Goal: Task Accomplishment & Management: Manage account settings

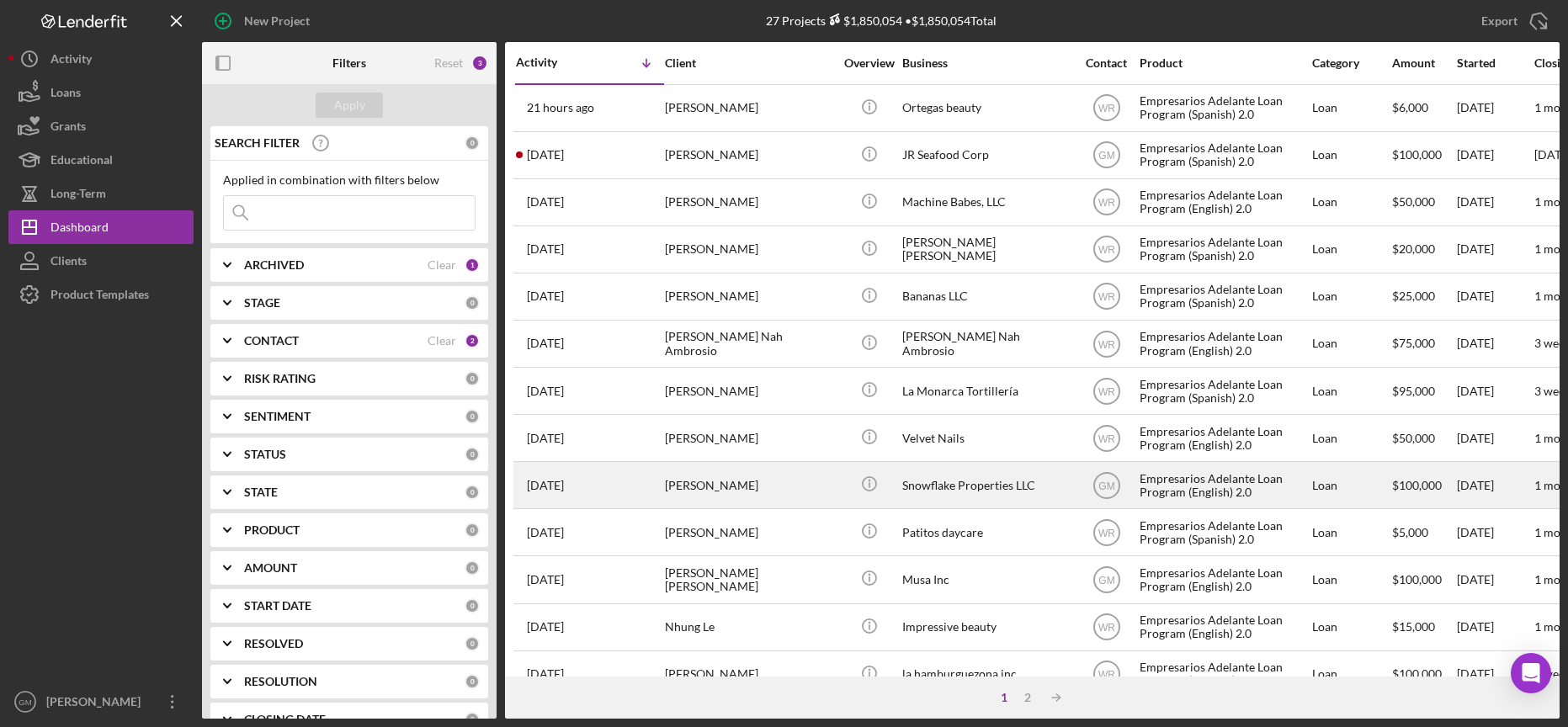
click at [968, 488] on div "Snowflake Properties LLC" at bounding box center [986, 486] width 168 height 45
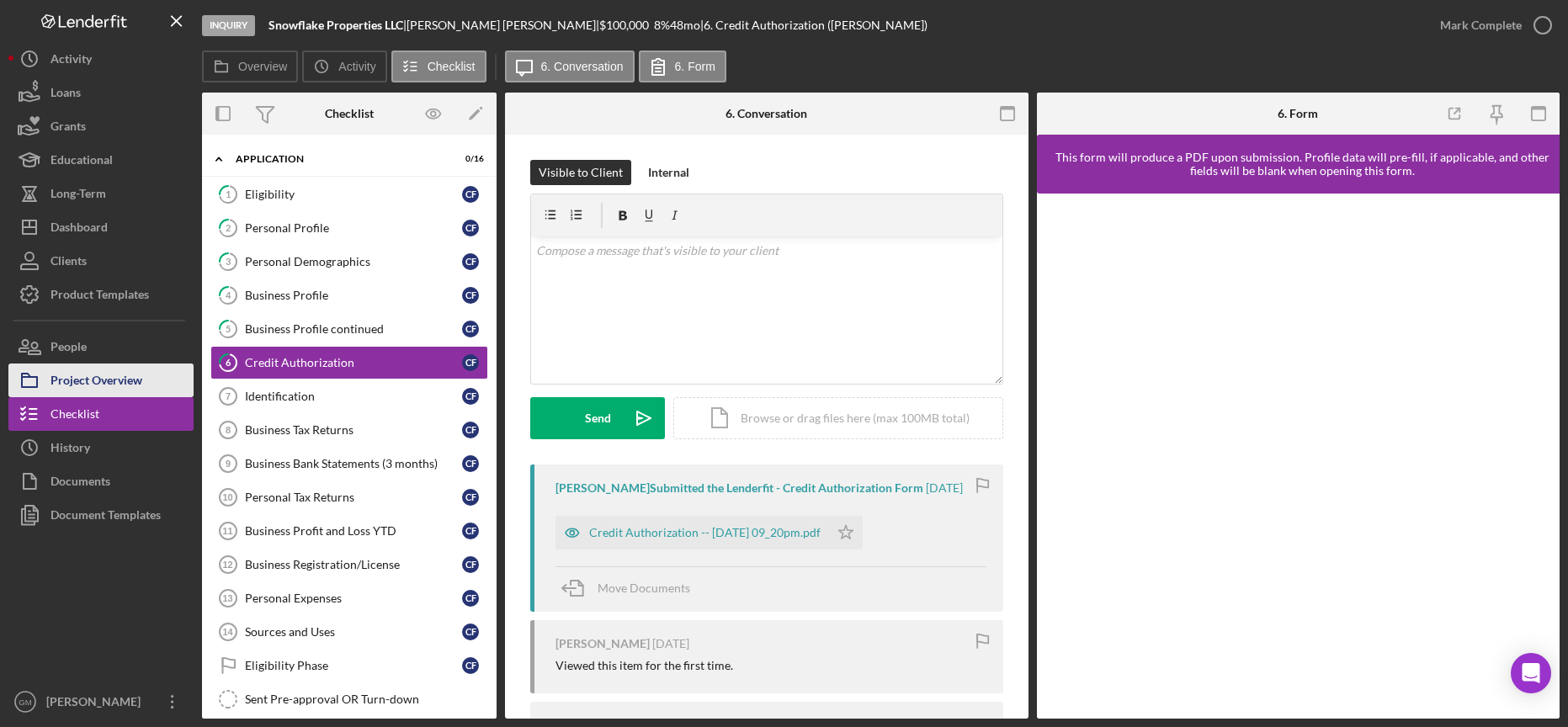
click at [114, 379] on div "Project Overview" at bounding box center [97, 382] width 92 height 38
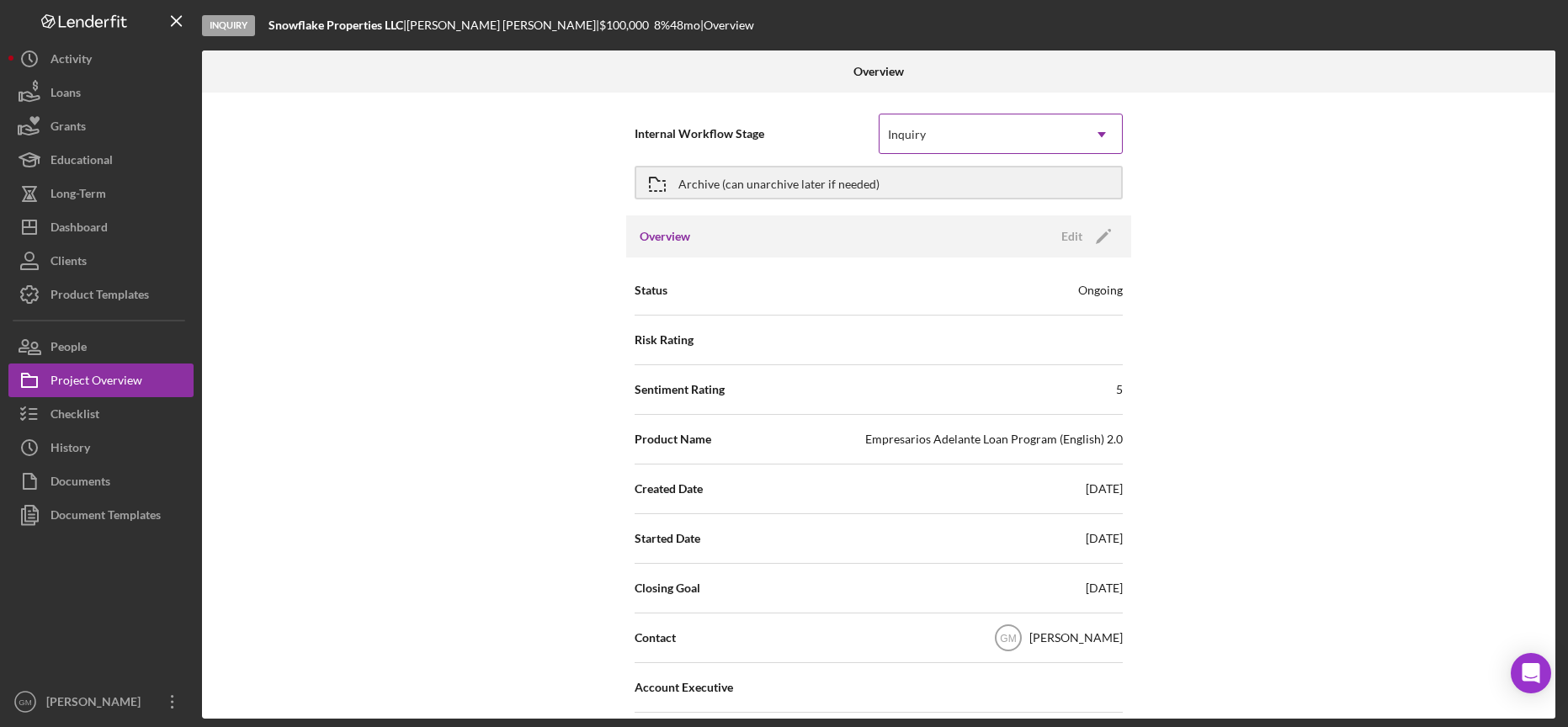
click at [957, 142] on div "Inquiry" at bounding box center [980, 135] width 202 height 39
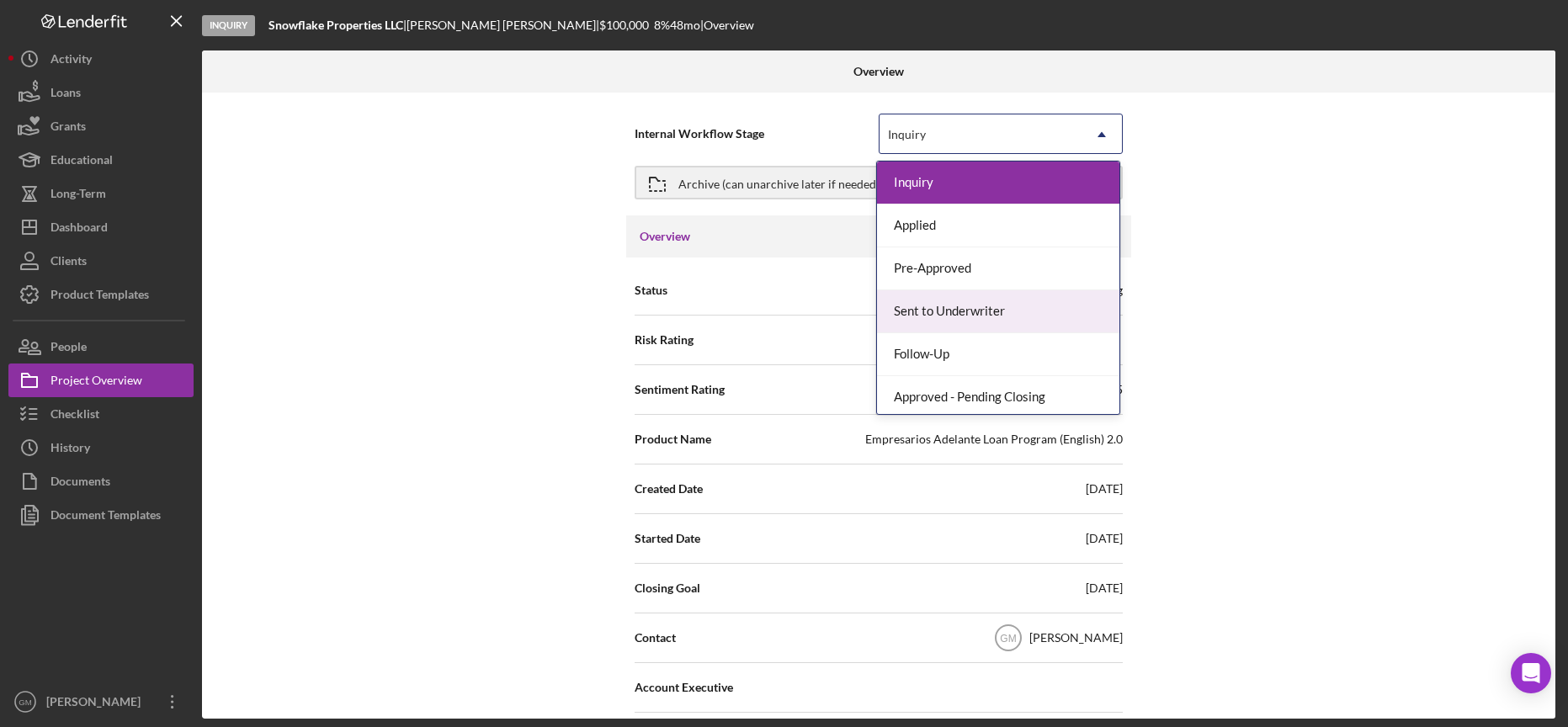
scroll to position [48, 0]
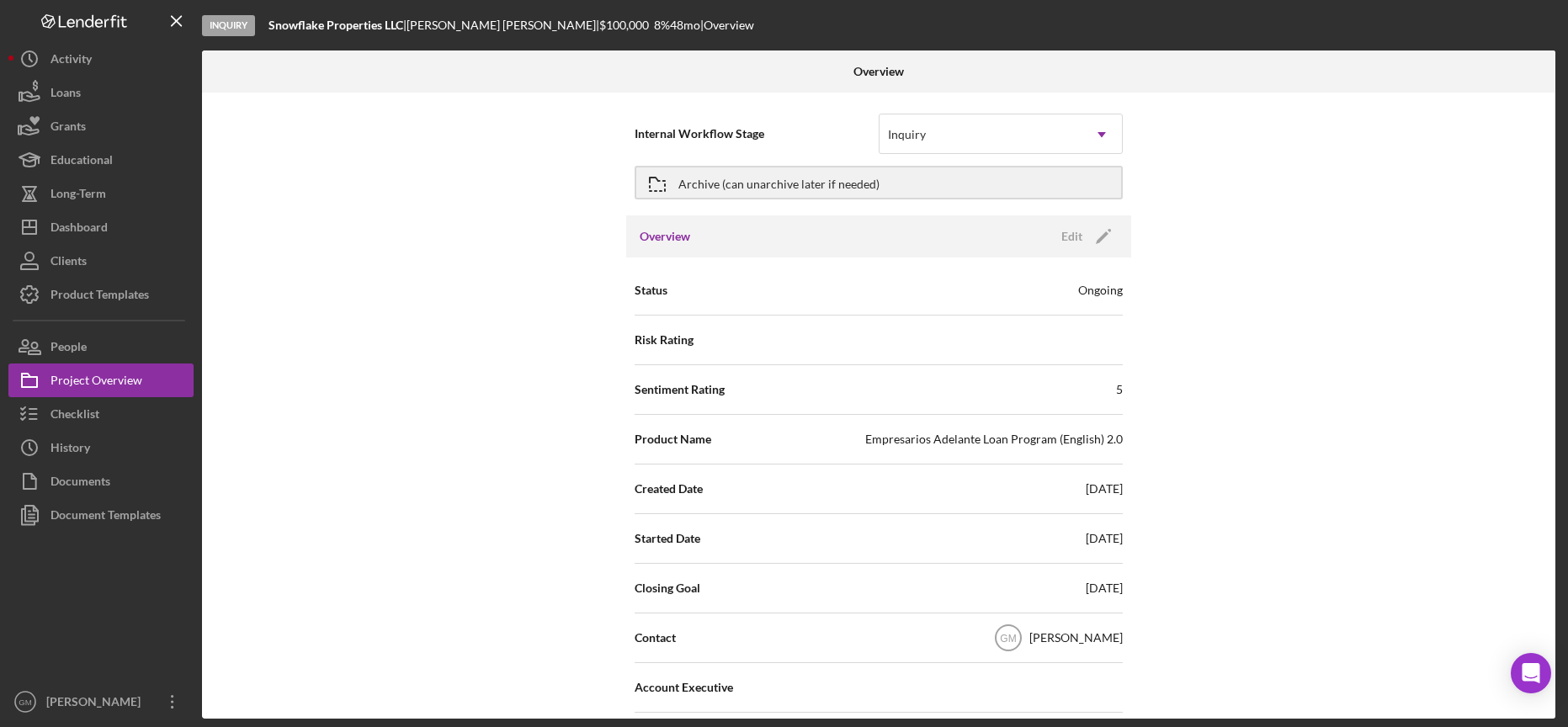
click at [690, 250] on div "Overview Edit Icon/Edit" at bounding box center [879, 235] width 505 height 42
click at [1077, 228] on div "Edit" at bounding box center [1072, 236] width 22 height 25
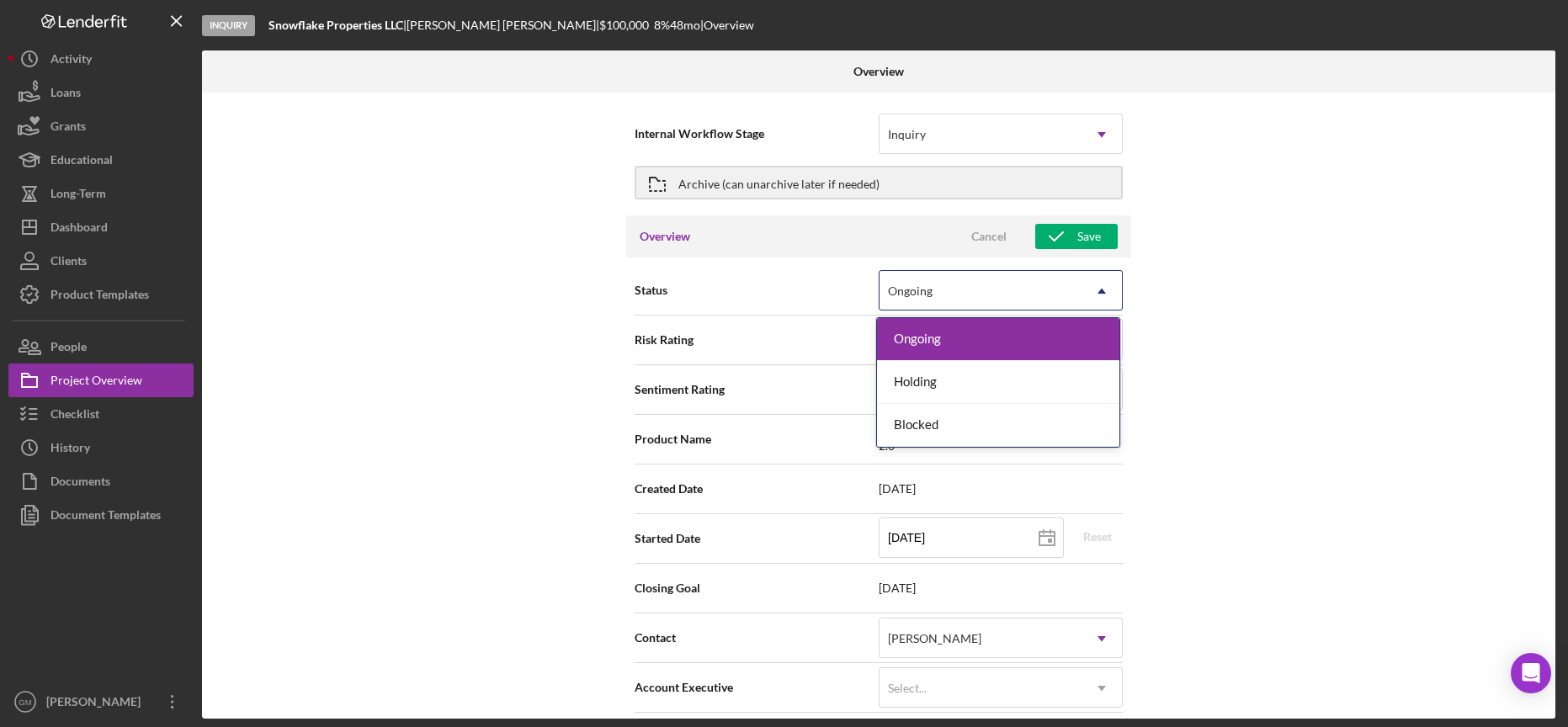
click at [990, 281] on div "Ongoing" at bounding box center [980, 291] width 202 height 39
click at [1387, 318] on div "Internal Workflow Stage Inquiry Icon/Dropdown Arrow Archive (can unarchive late…" at bounding box center [879, 406] width 1354 height 626
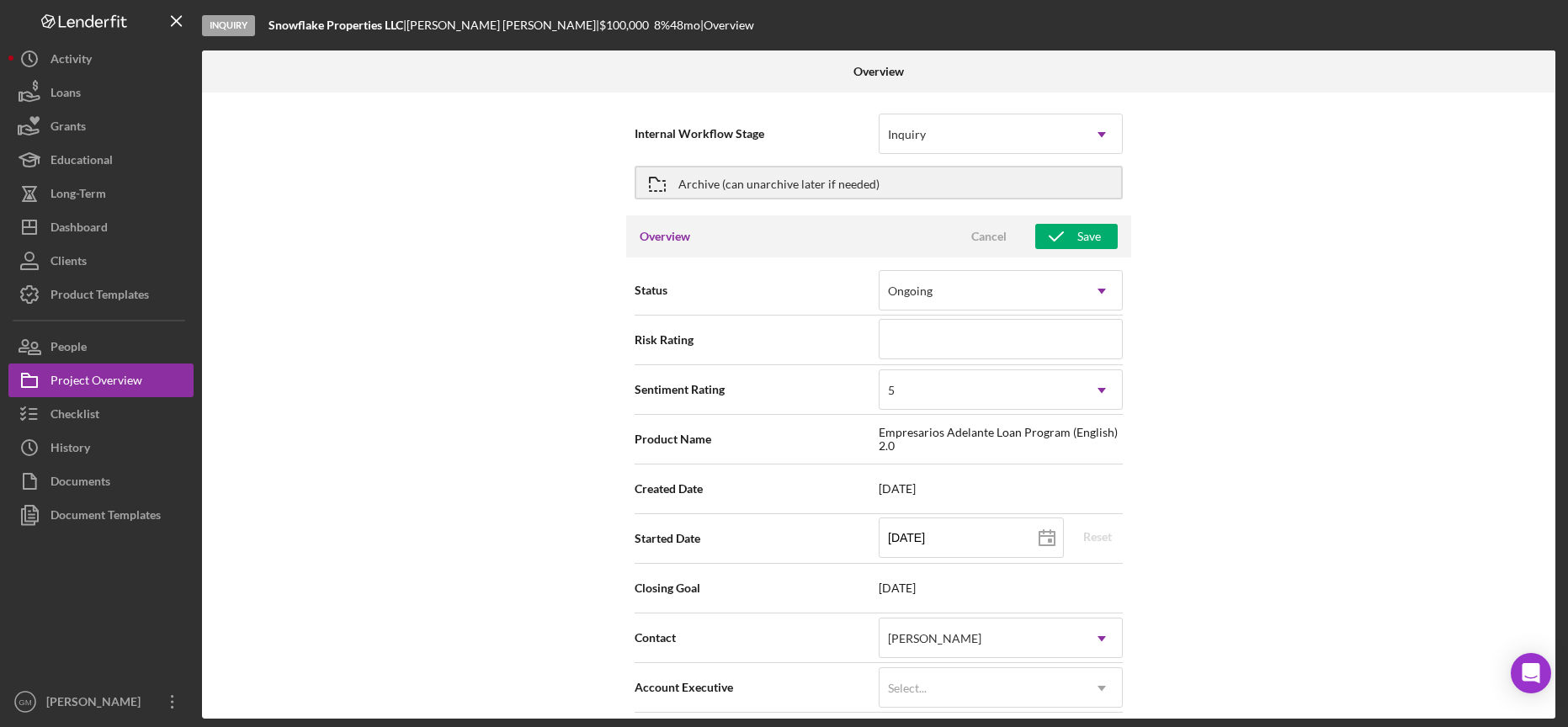
click at [1279, 402] on div "Internal Workflow Stage Inquiry Icon/Dropdown Arrow Archive (can unarchive late…" at bounding box center [879, 406] width 1354 height 626
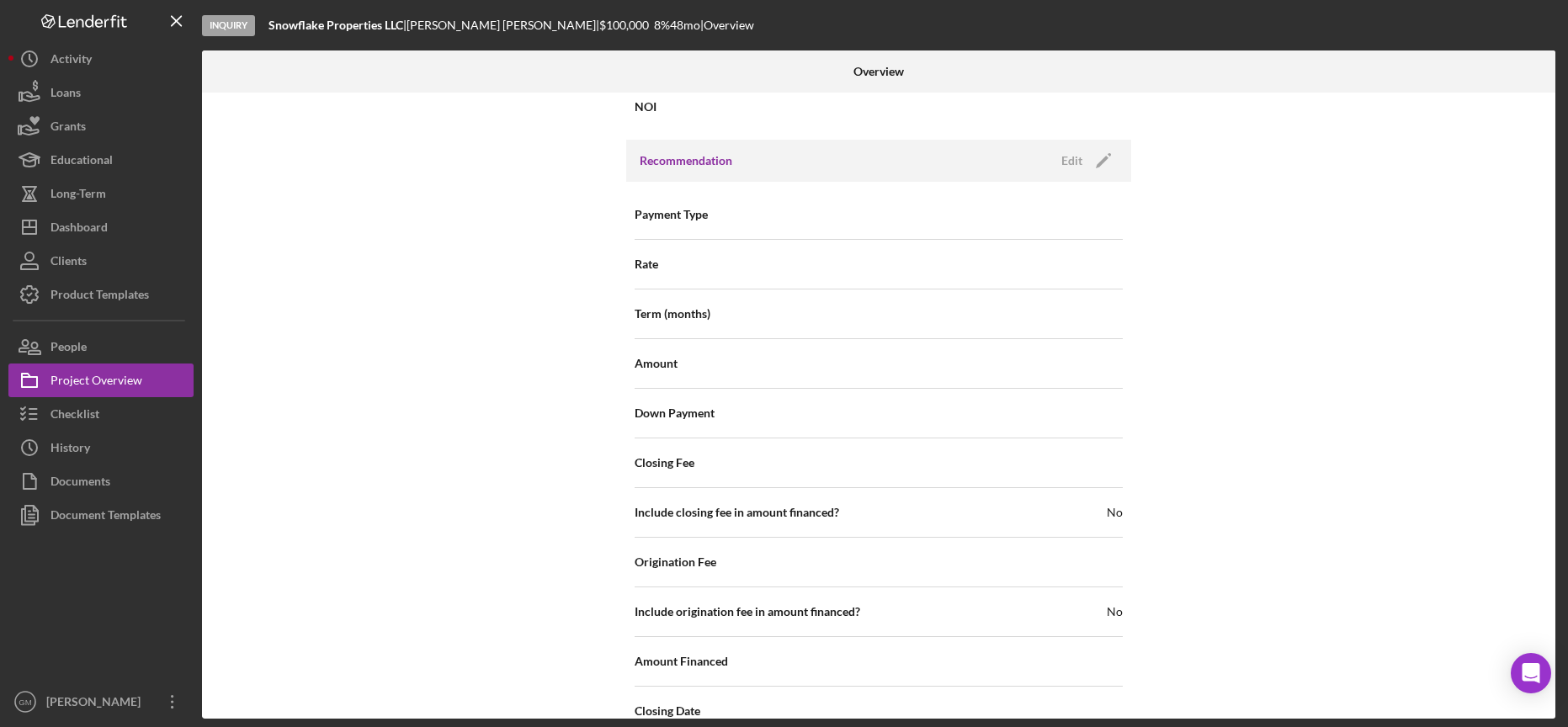
scroll to position [1538, 0]
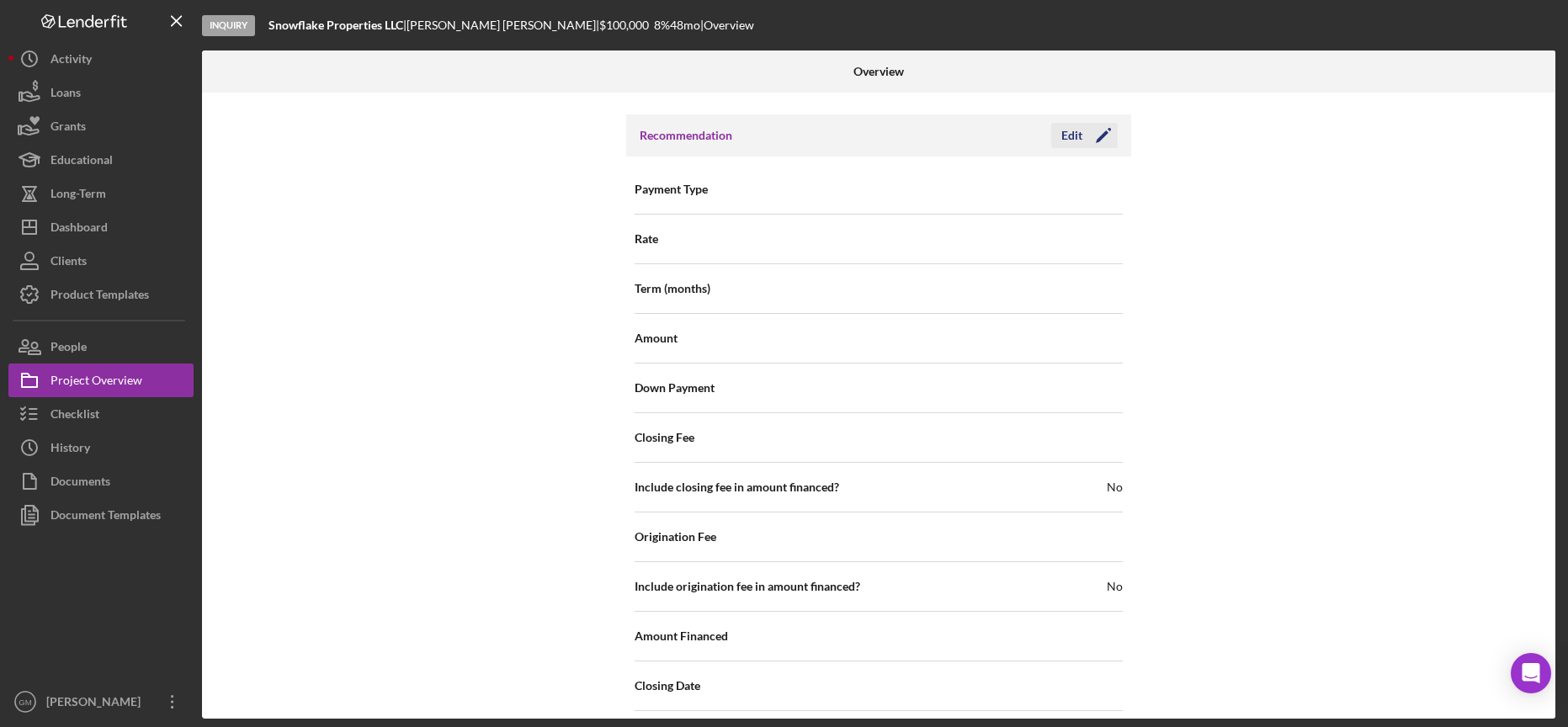
click at [1067, 136] on div "Edit" at bounding box center [1072, 136] width 22 height 25
click at [980, 135] on div "Cancel" at bounding box center [989, 136] width 35 height 25
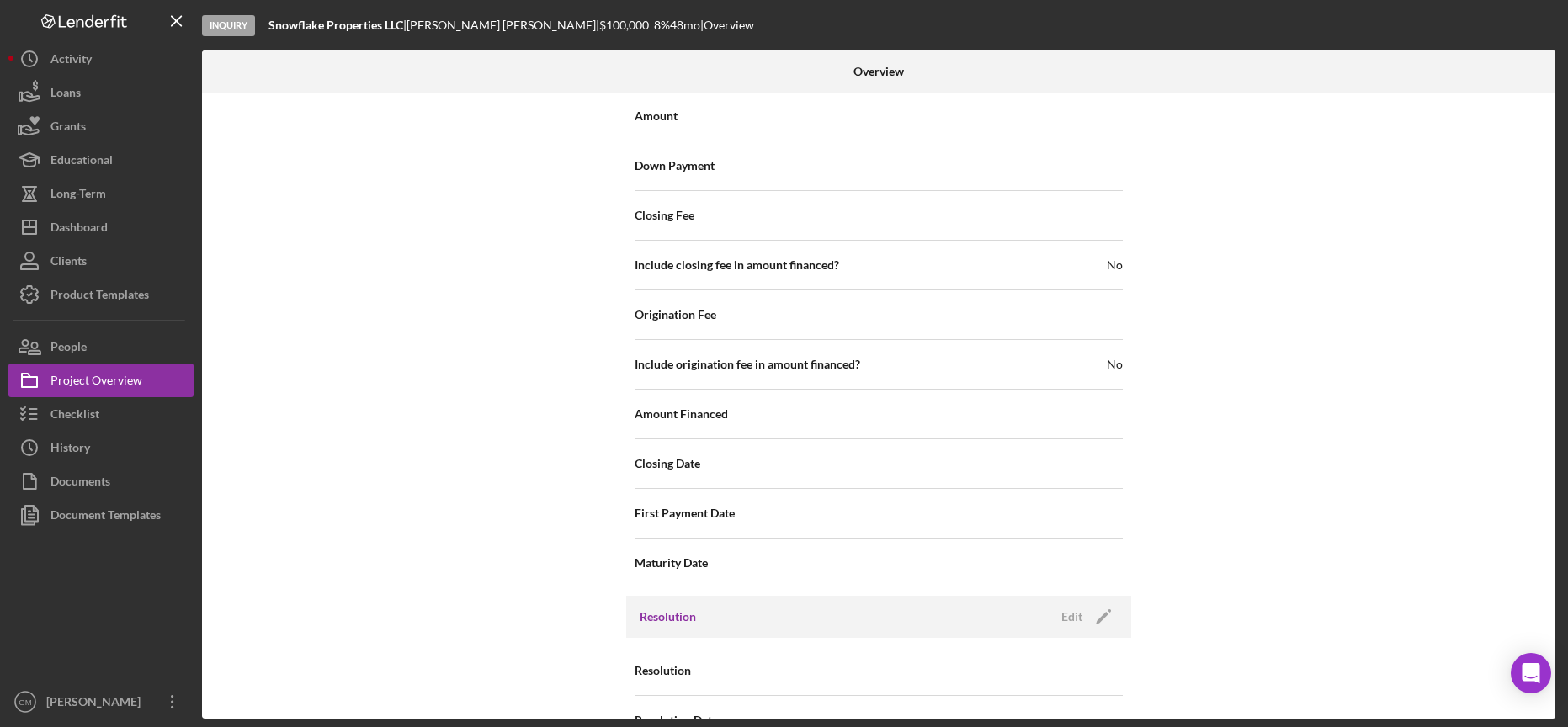
scroll to position [1803, 0]
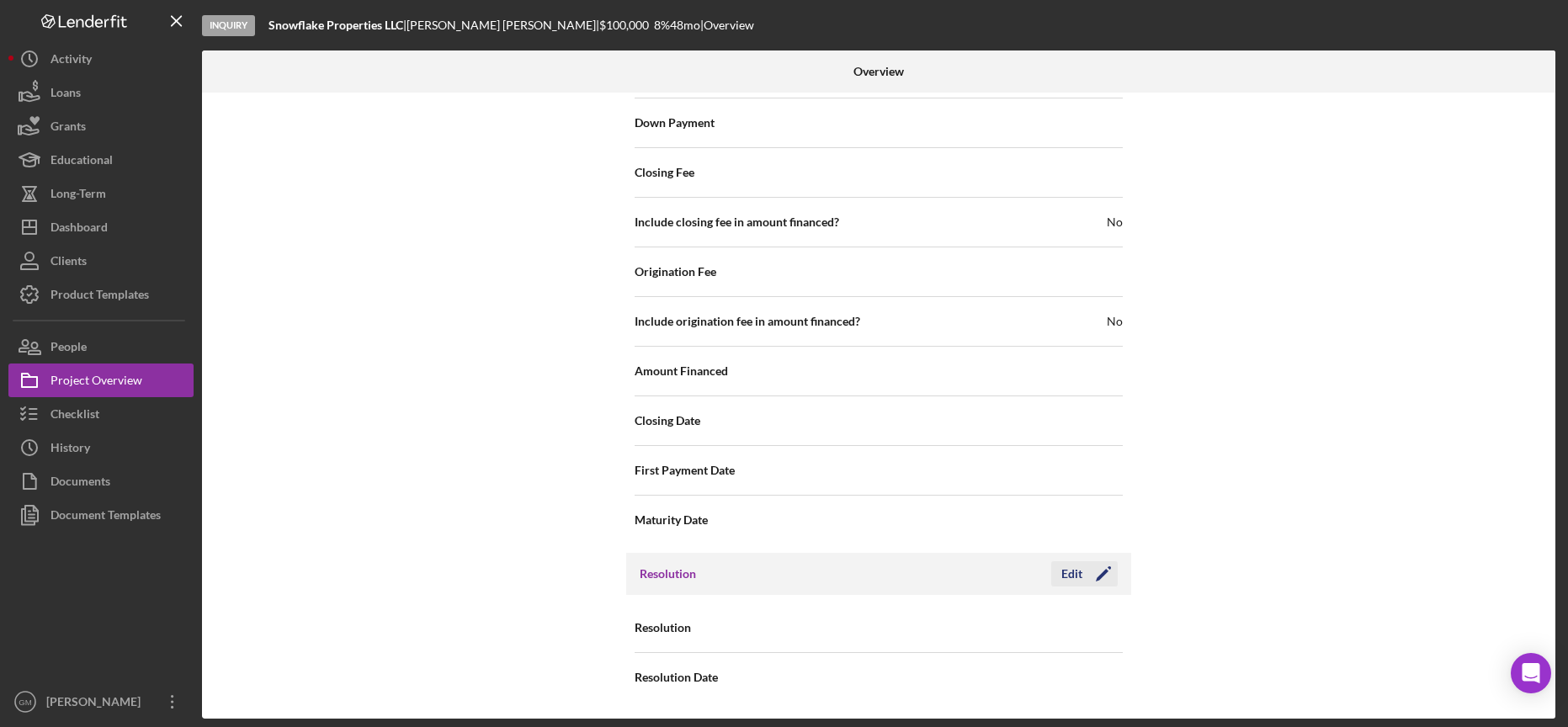
click at [1070, 570] on div "Edit" at bounding box center [1072, 574] width 22 height 25
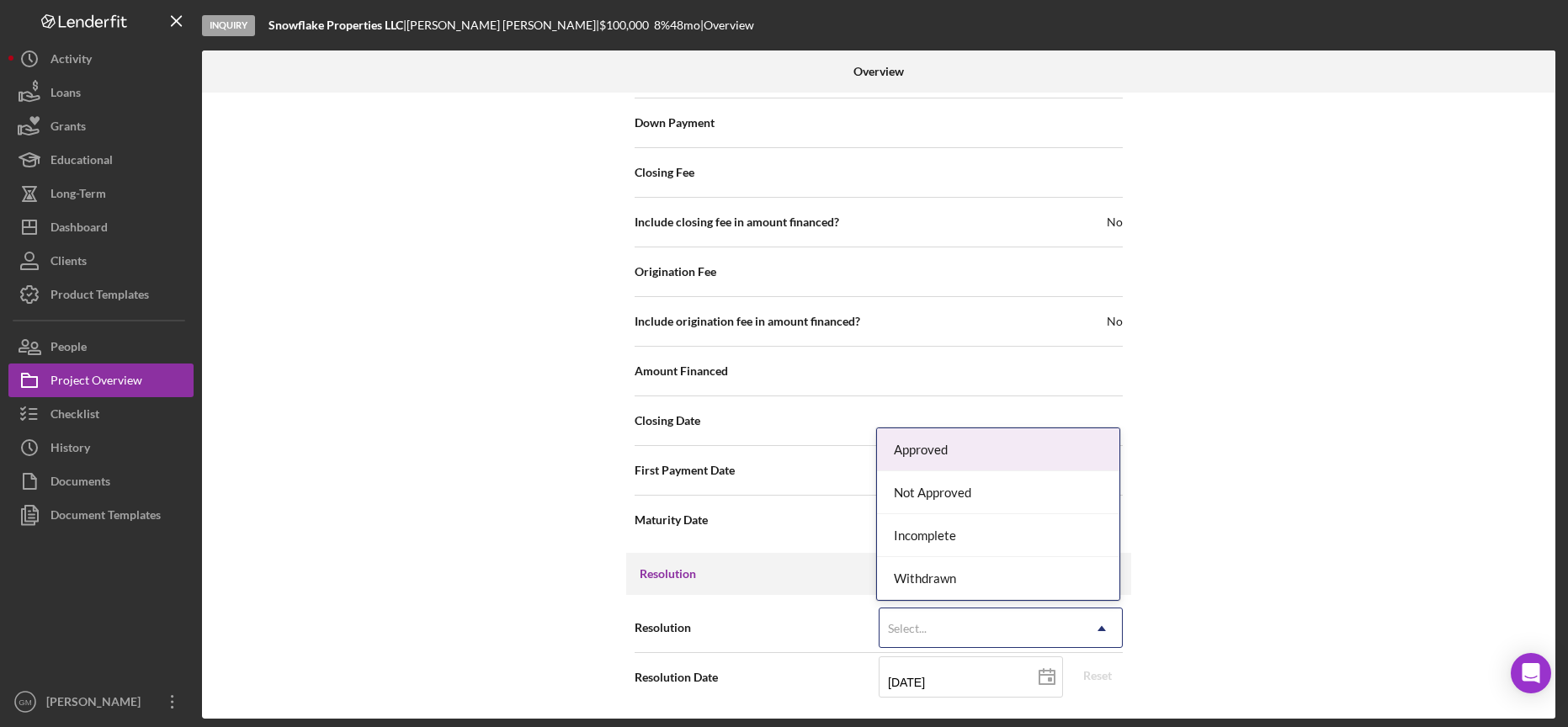
click at [999, 630] on div "Select..." at bounding box center [980, 628] width 202 height 39
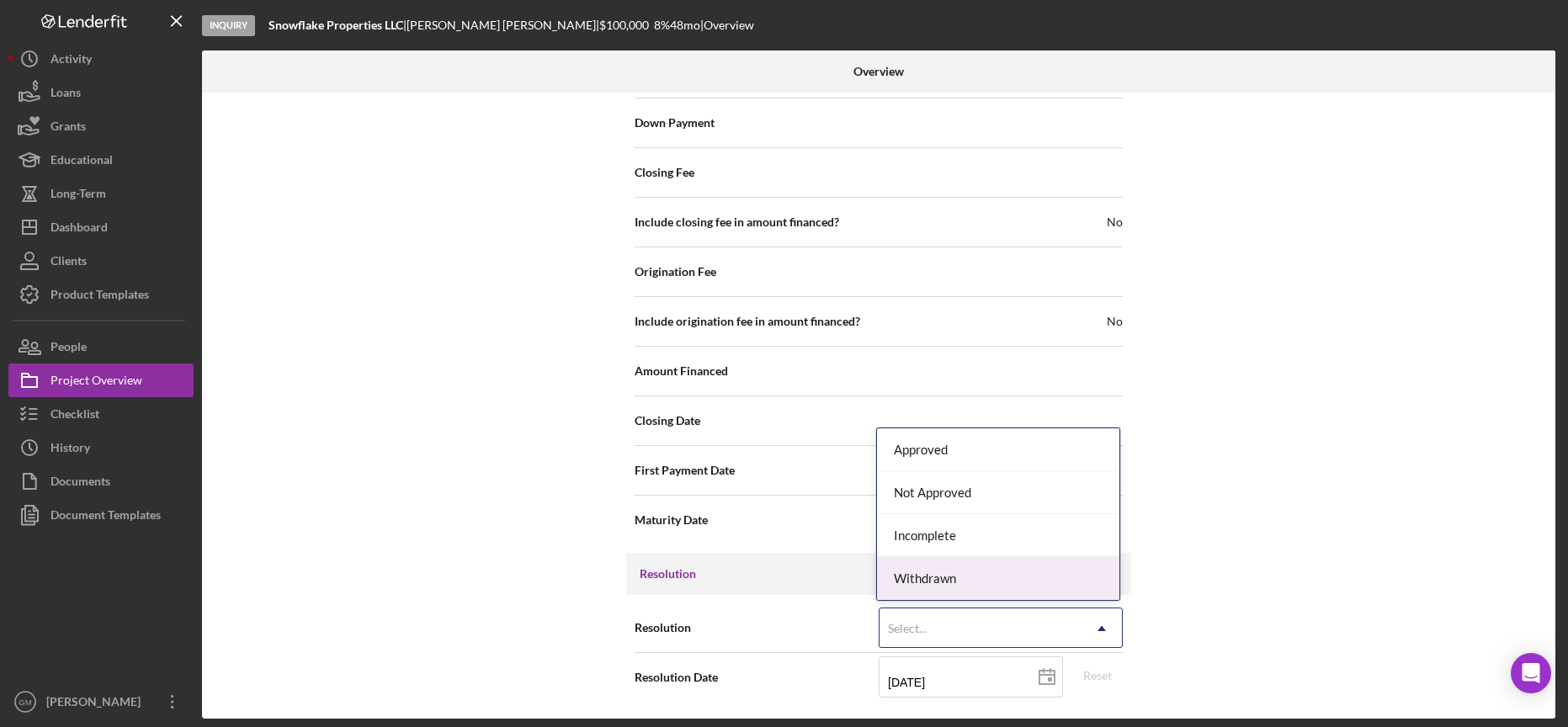
click at [949, 595] on div "Withdrawn" at bounding box center [998, 578] width 242 height 43
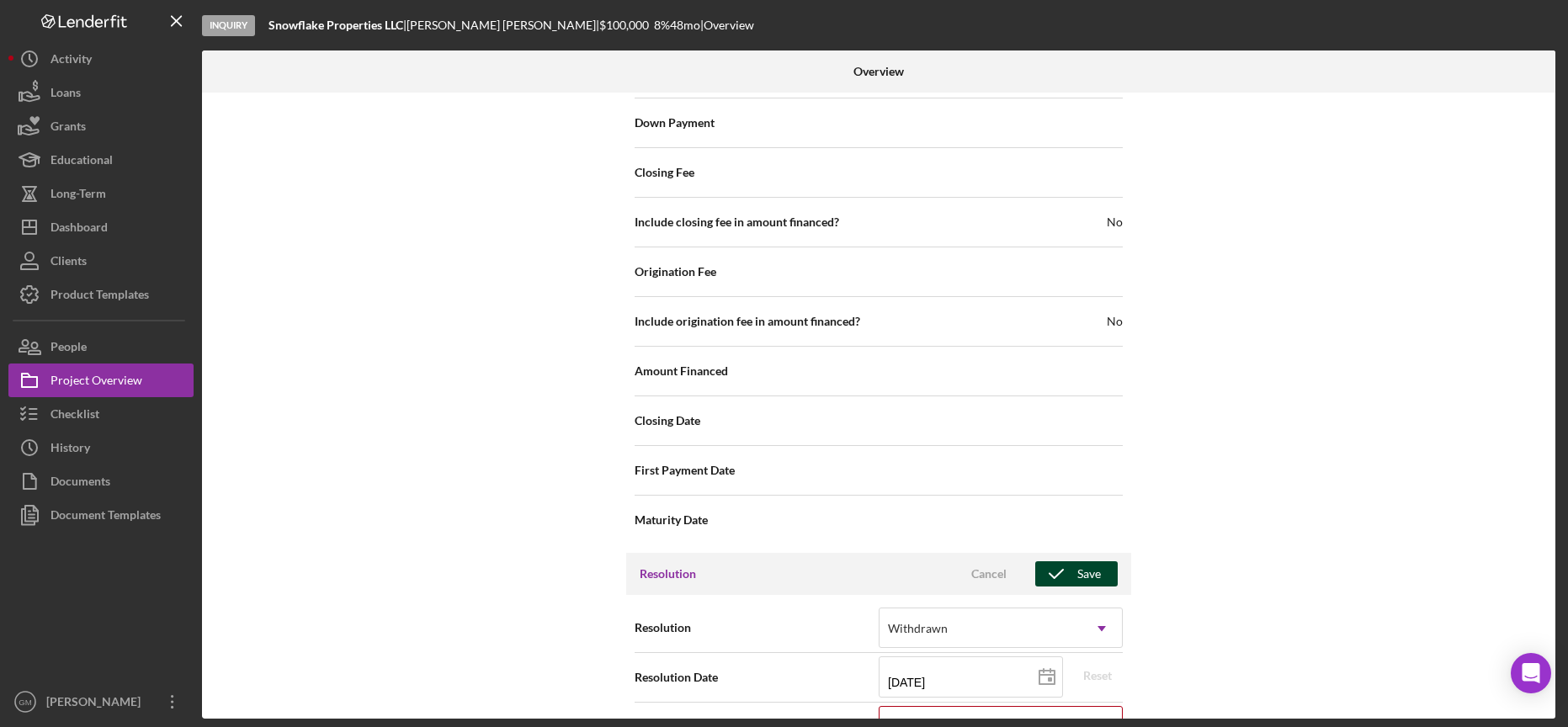
click at [1067, 576] on icon "button" at bounding box center [1056, 574] width 42 height 42
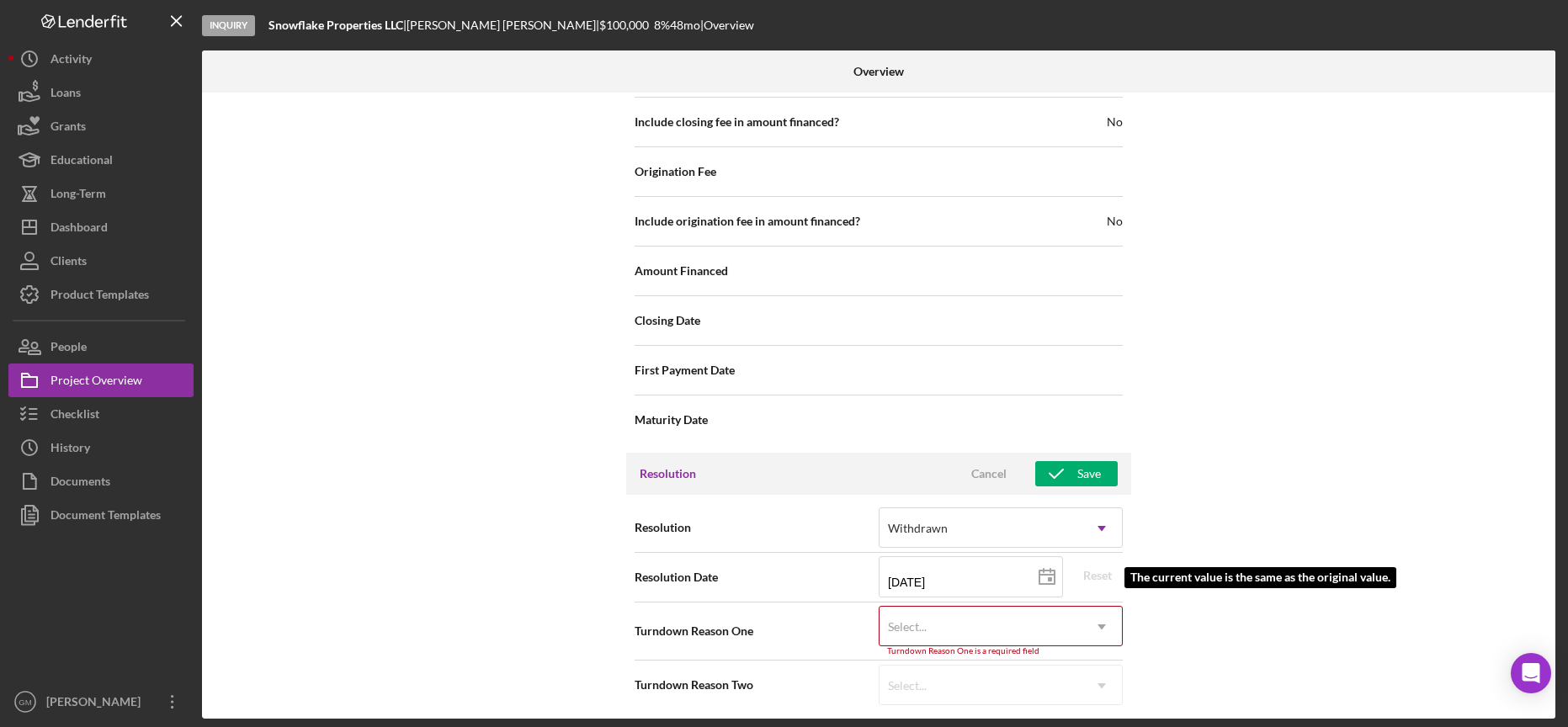
scroll to position [1911, 0]
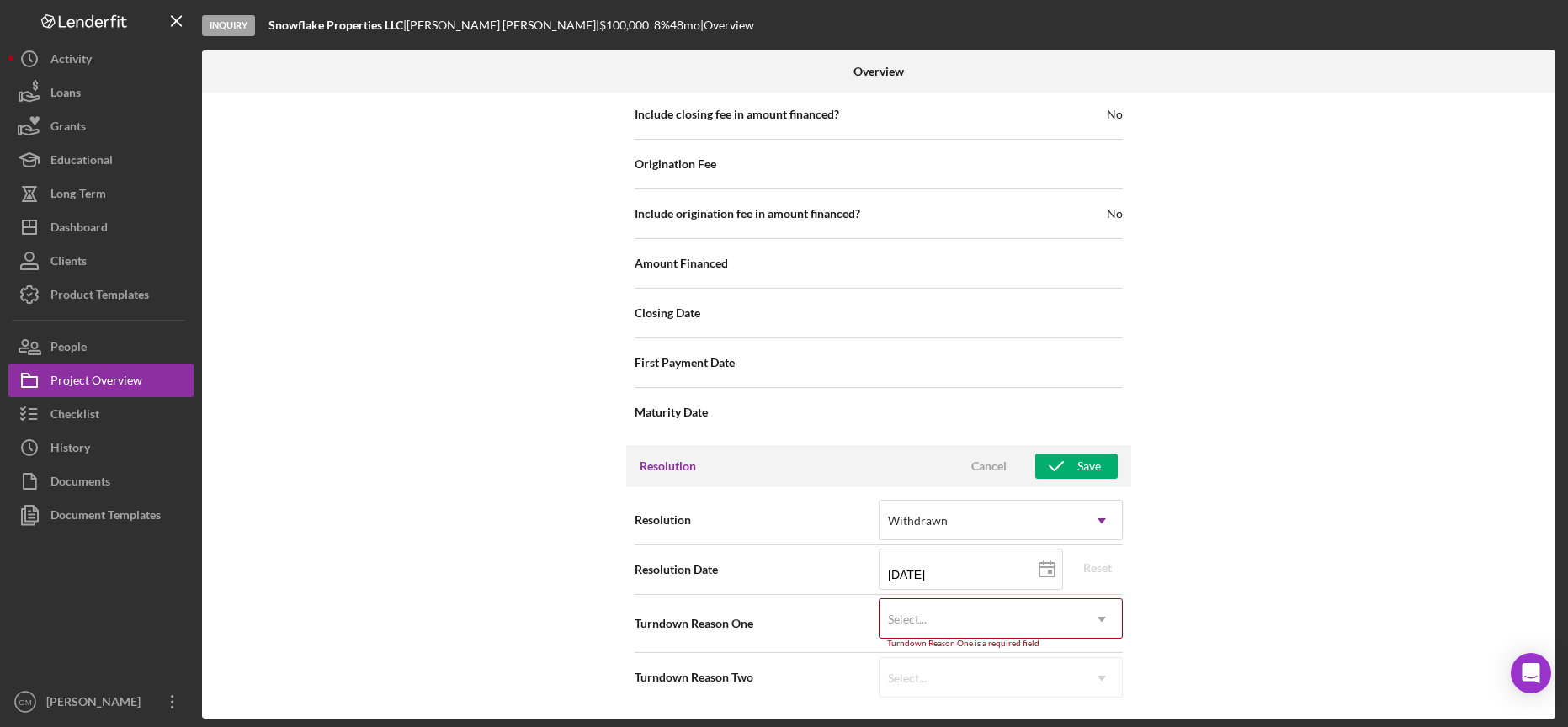
click at [1000, 609] on div "Select..." at bounding box center [980, 620] width 202 height 39
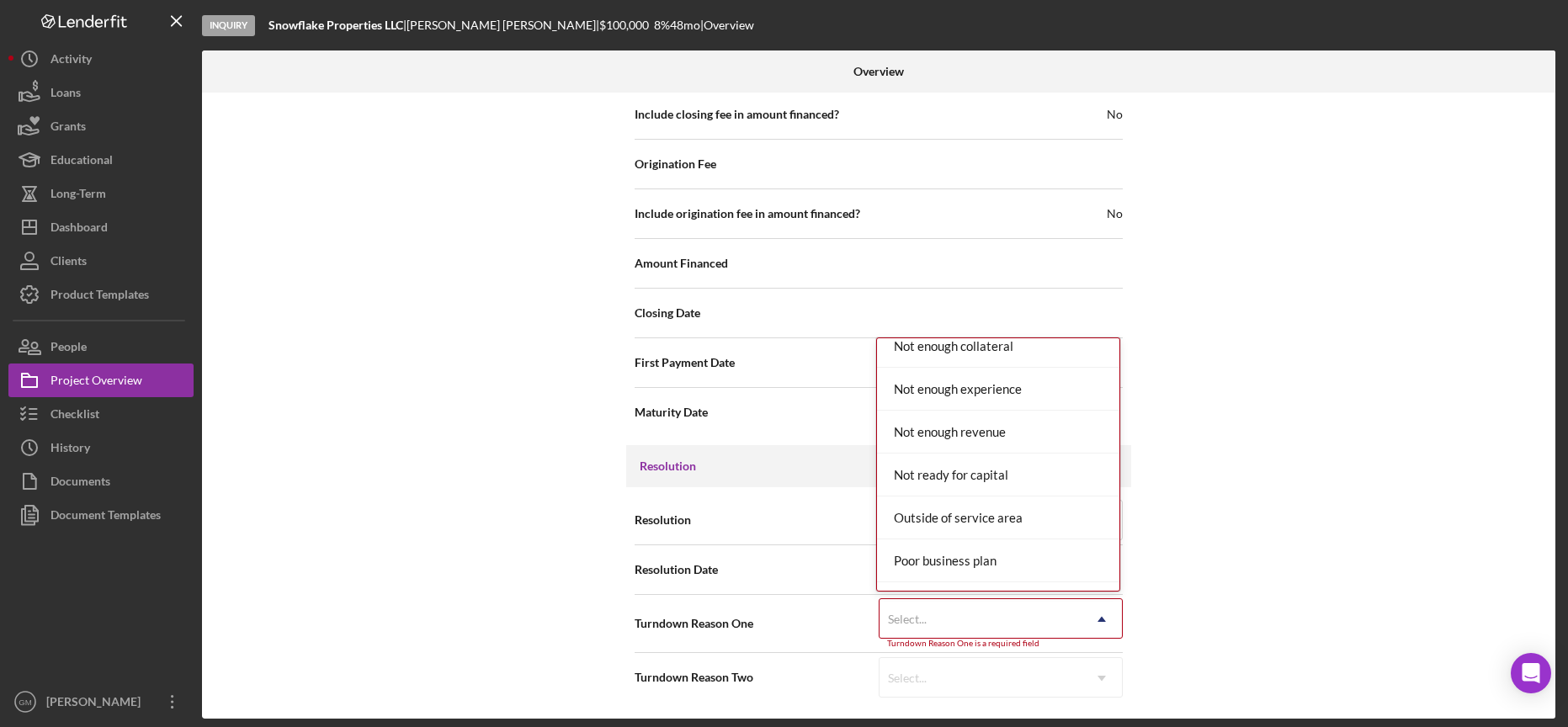
scroll to position [1315, 0]
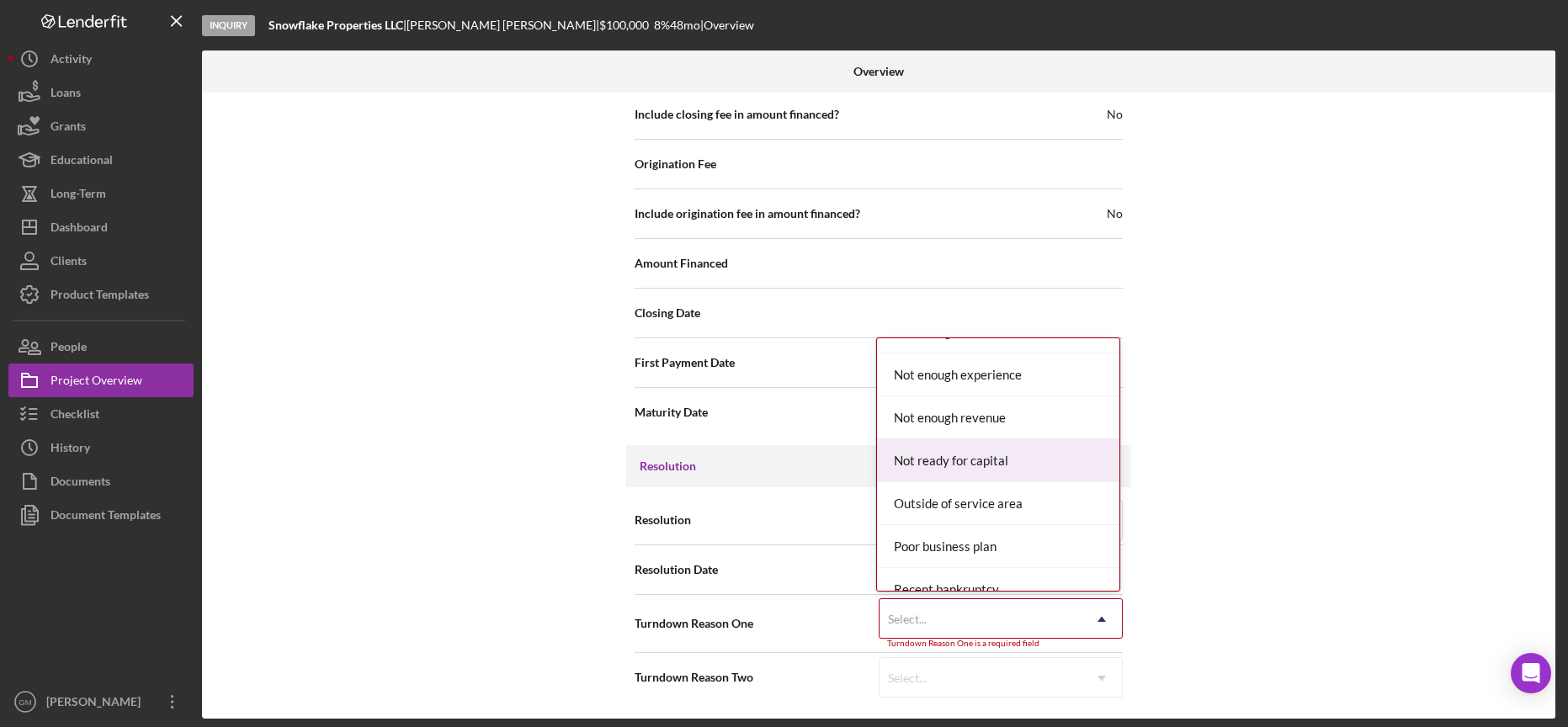
click at [1009, 453] on div "Not ready for capital" at bounding box center [998, 461] width 242 height 43
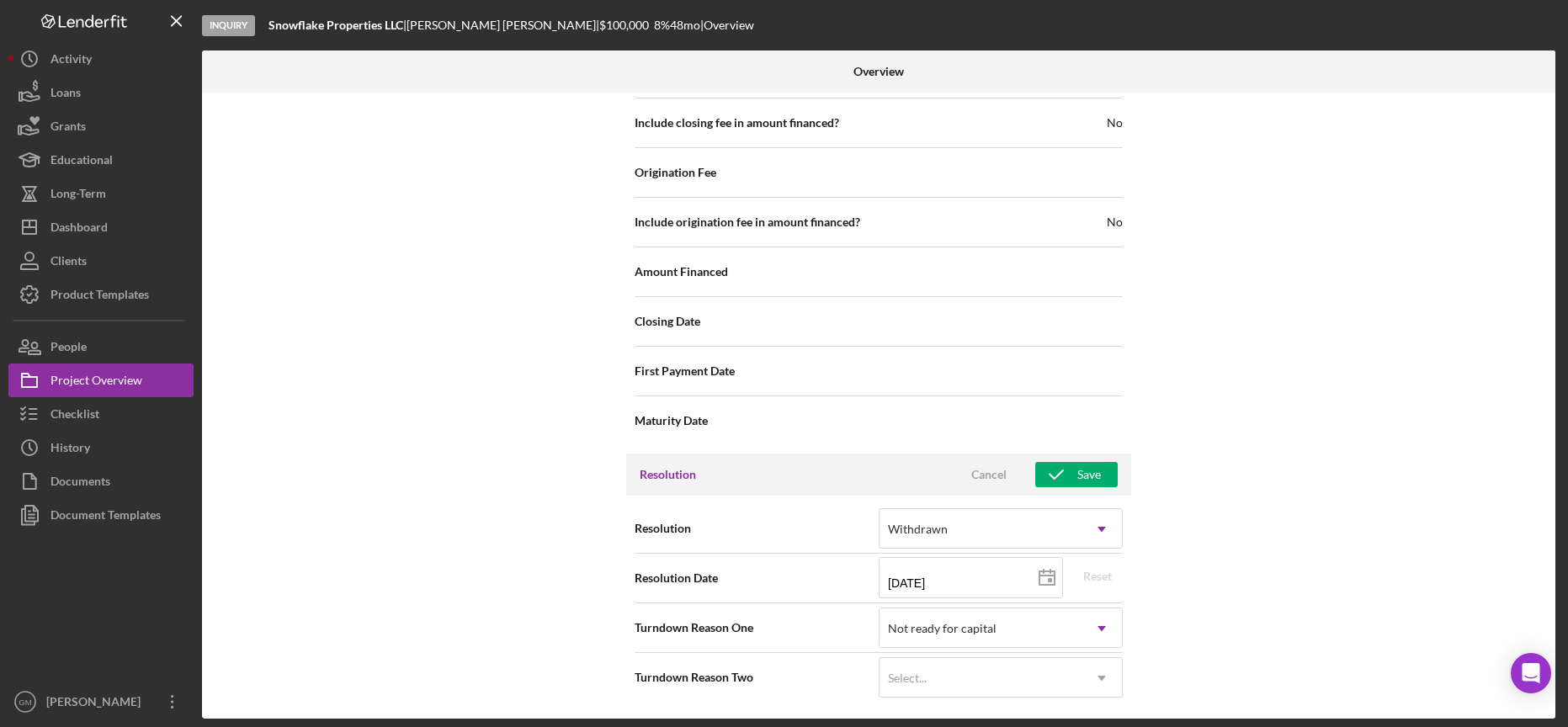
scroll to position [1903, 0]
click at [1091, 481] on div "Save" at bounding box center [1089, 475] width 23 height 25
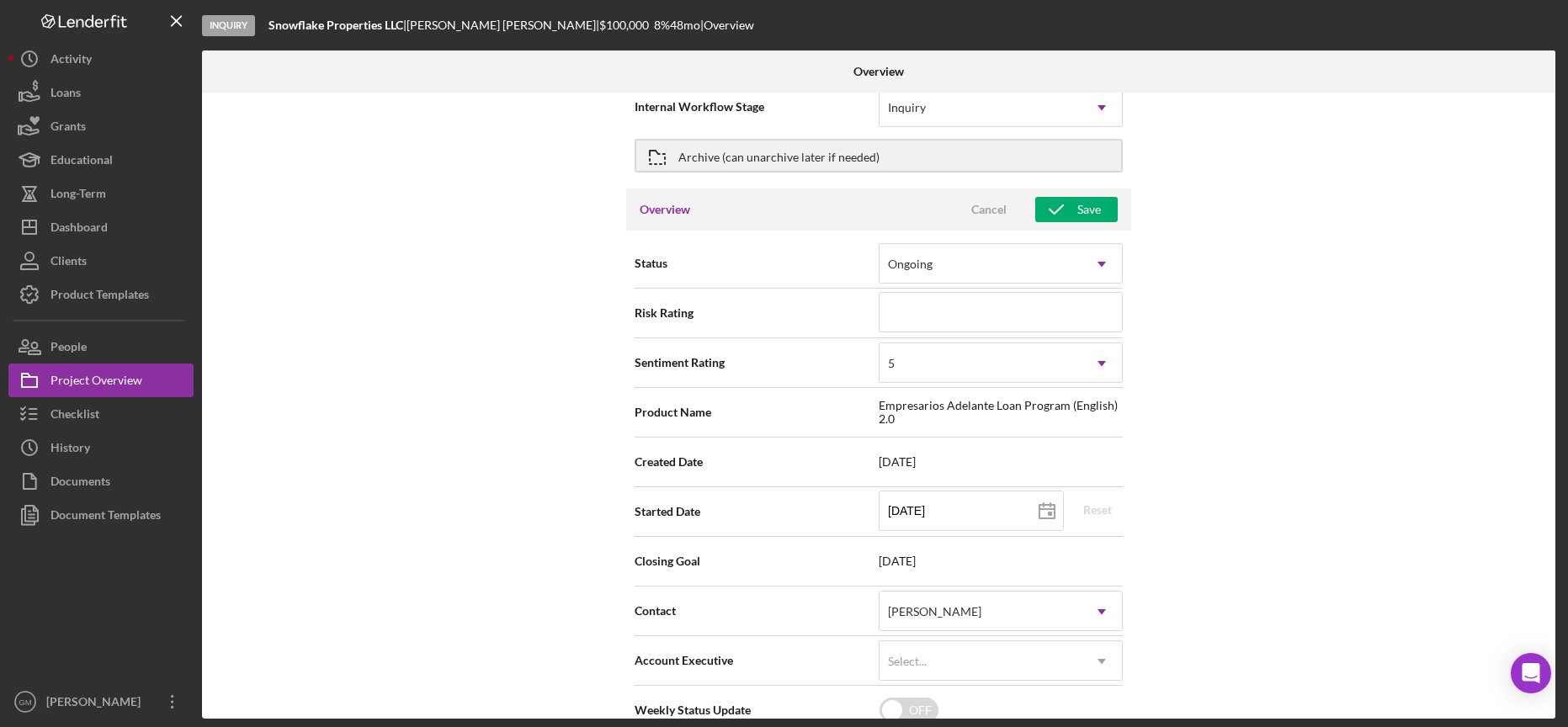
scroll to position [0, 0]
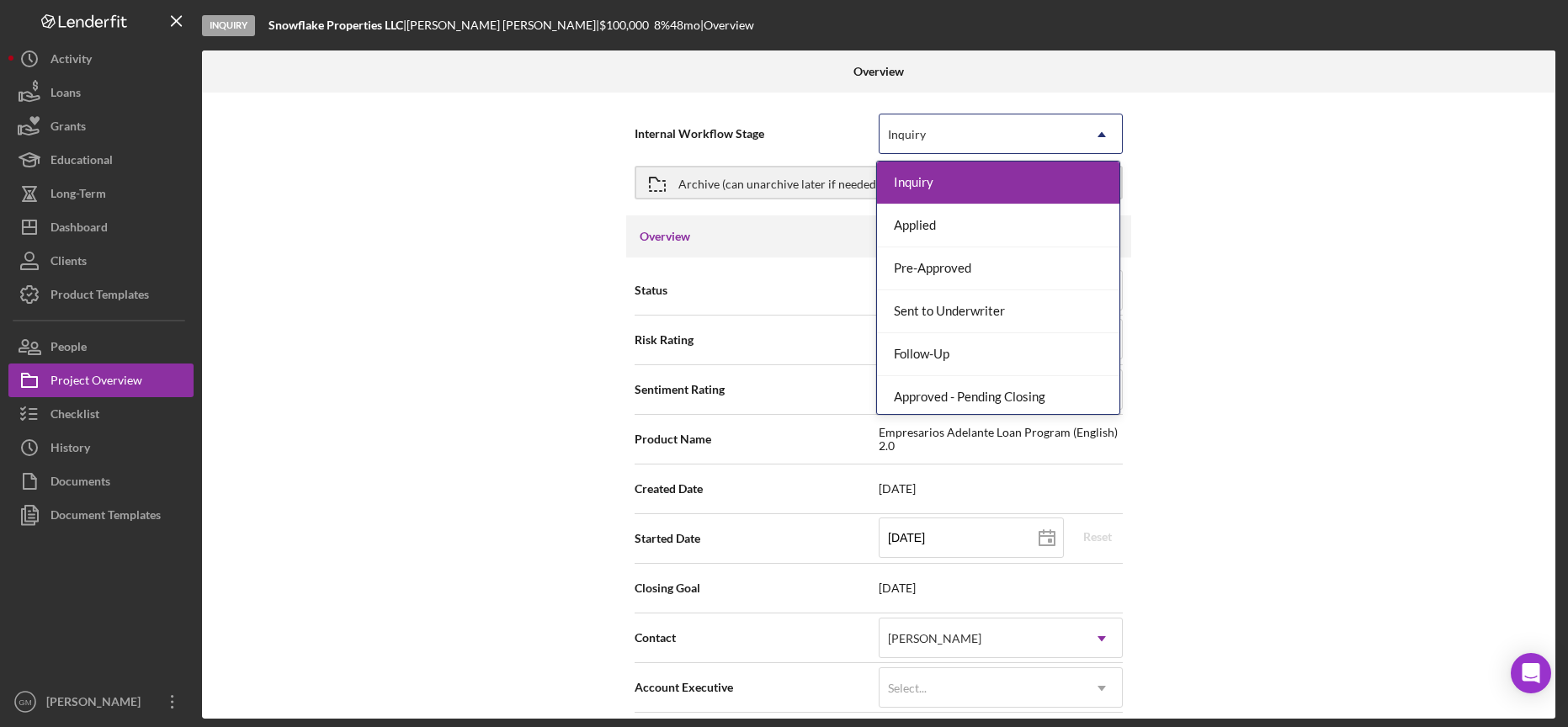
click at [987, 135] on div "Inquiry" at bounding box center [980, 135] width 202 height 39
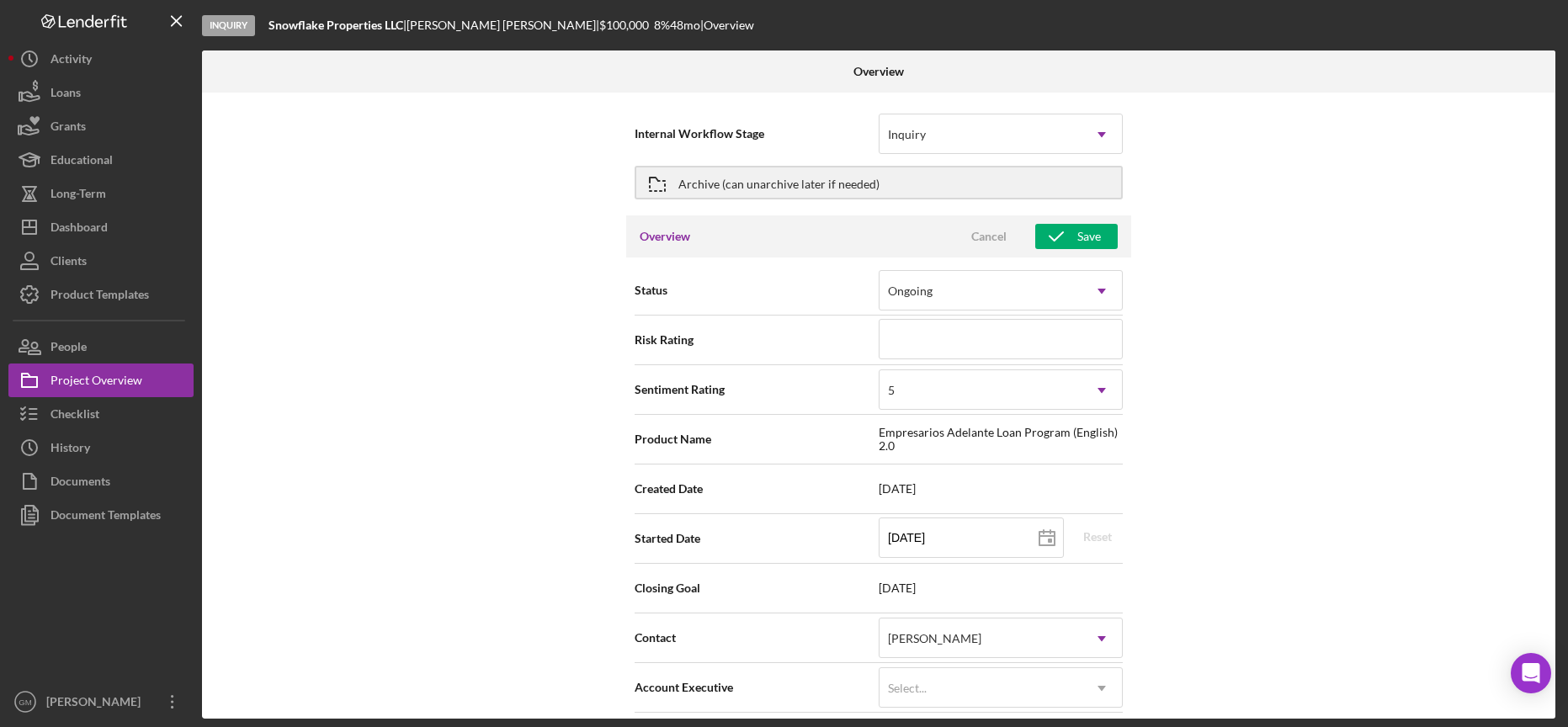
drag, startPoint x: 925, startPoint y: 191, endPoint x: 758, endPoint y: 319, distance: 210.4
click at [758, 319] on div "Internal Workflow Stage Inquiry Icon/Dropdown Arrow Archive (can unarchive late…" at bounding box center [879, 406] width 1354 height 626
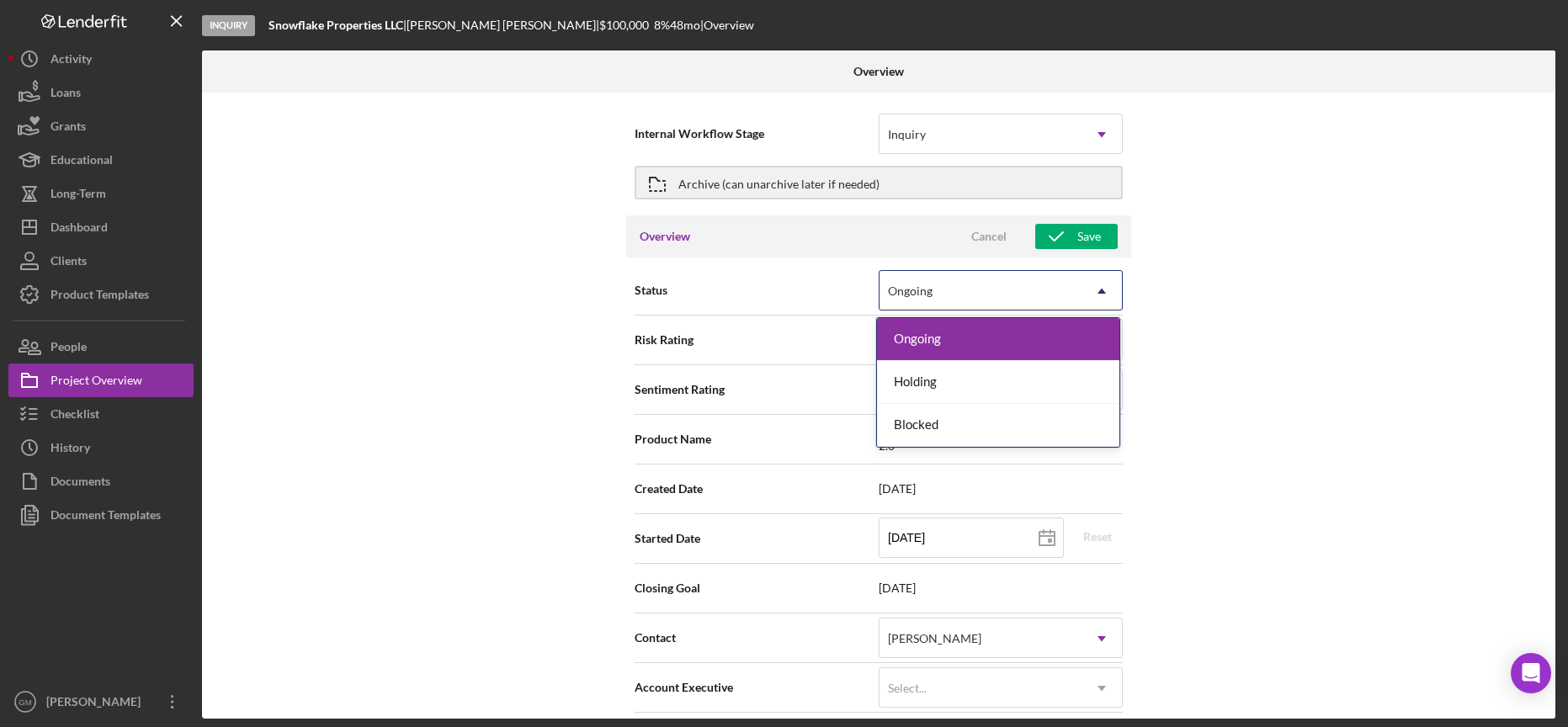
click at [960, 287] on div "Ongoing" at bounding box center [980, 291] width 202 height 39
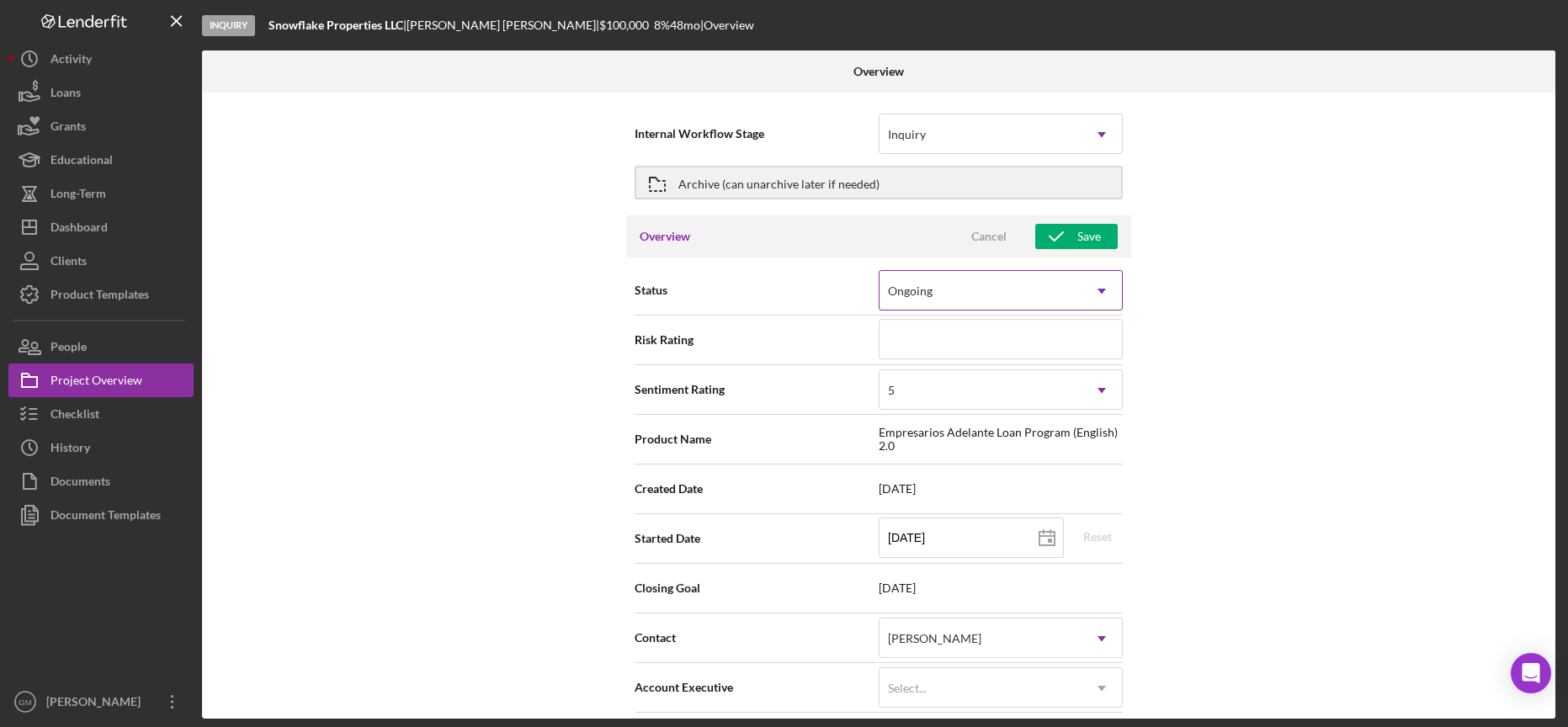
click at [960, 287] on div "Ongoing" at bounding box center [980, 291] width 202 height 39
click at [955, 130] on div "Inquiry" at bounding box center [980, 135] width 202 height 39
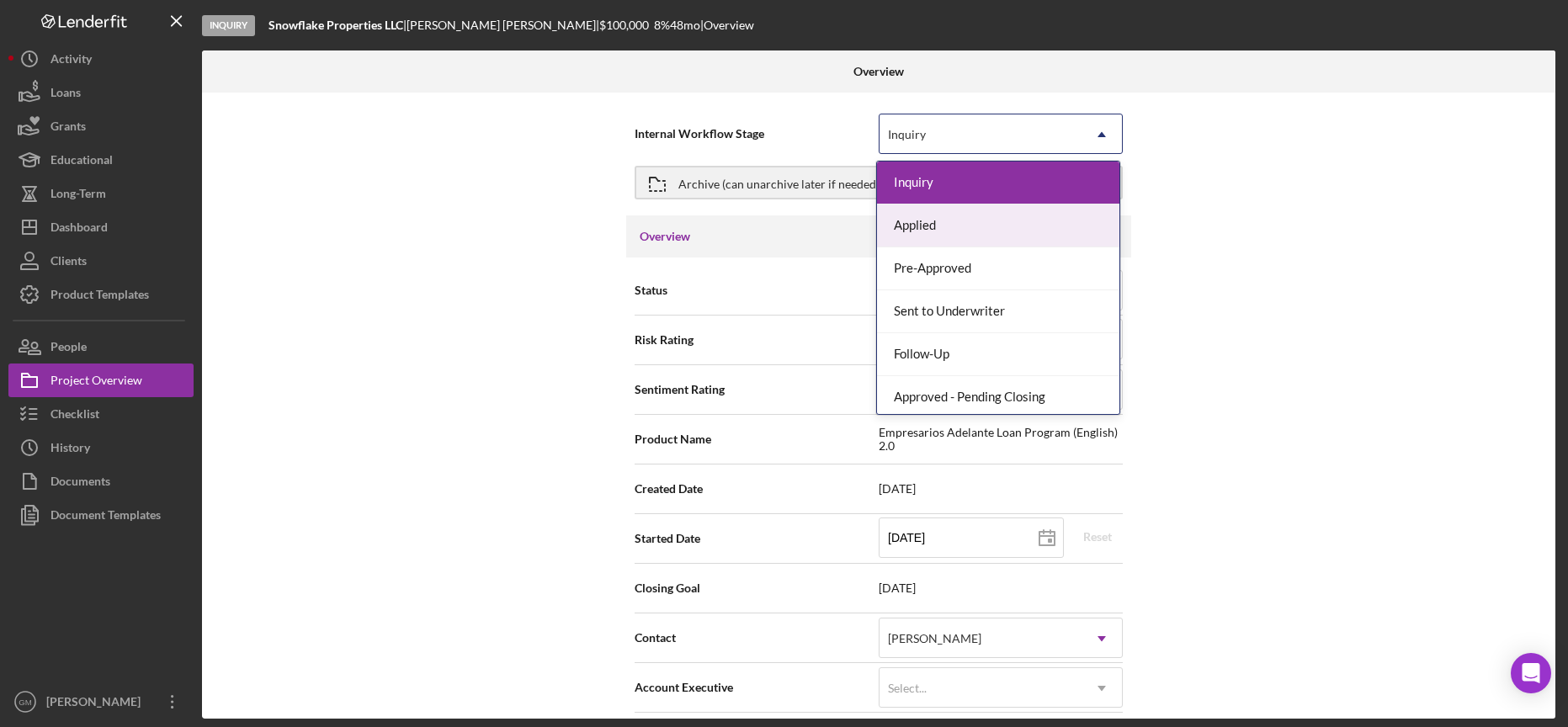
click at [1474, 379] on div "Internal Workflow Stage Applied, 2 of 7. 7 results available. Use Up and Down t…" at bounding box center [879, 406] width 1354 height 626
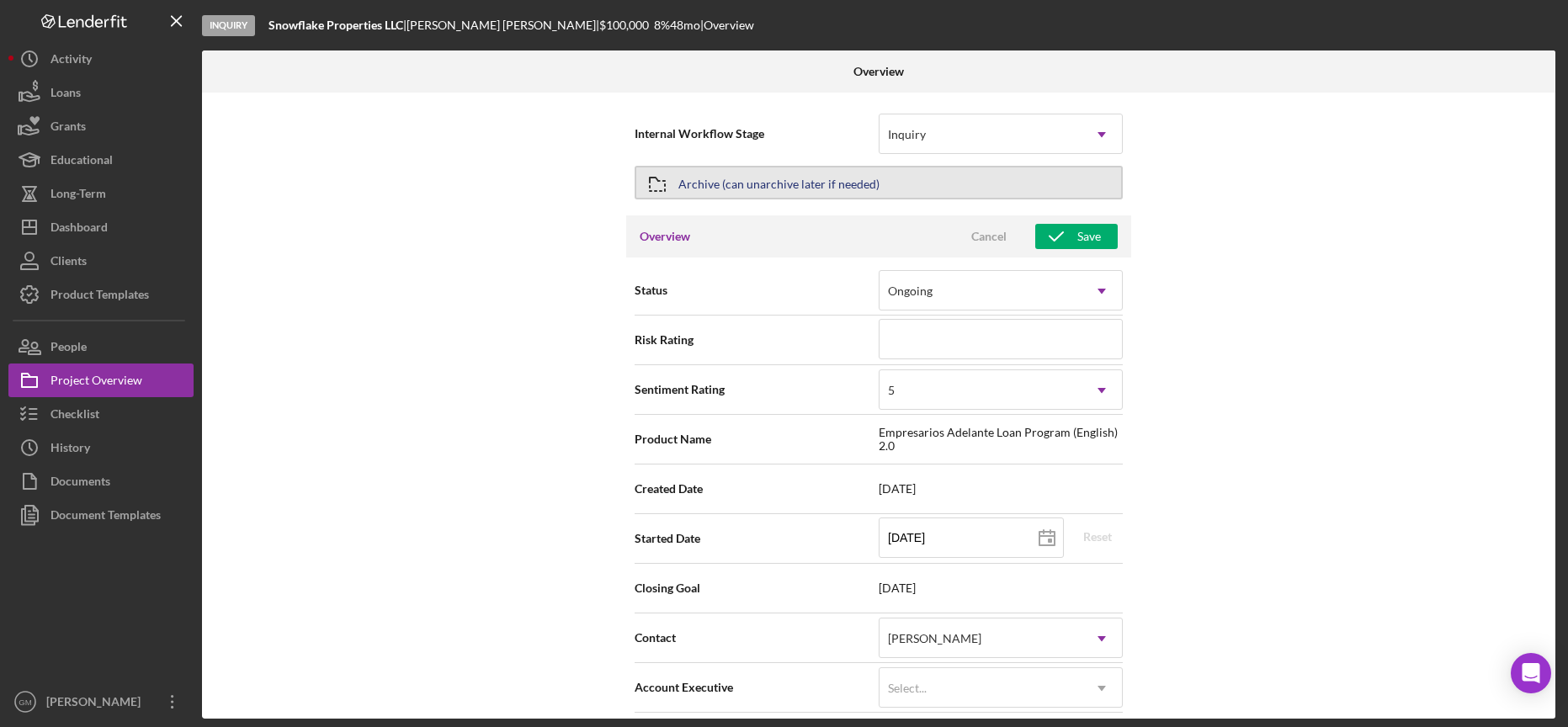
click at [804, 185] on div "Archive (can unarchive later if needed)" at bounding box center [779, 182] width 201 height 30
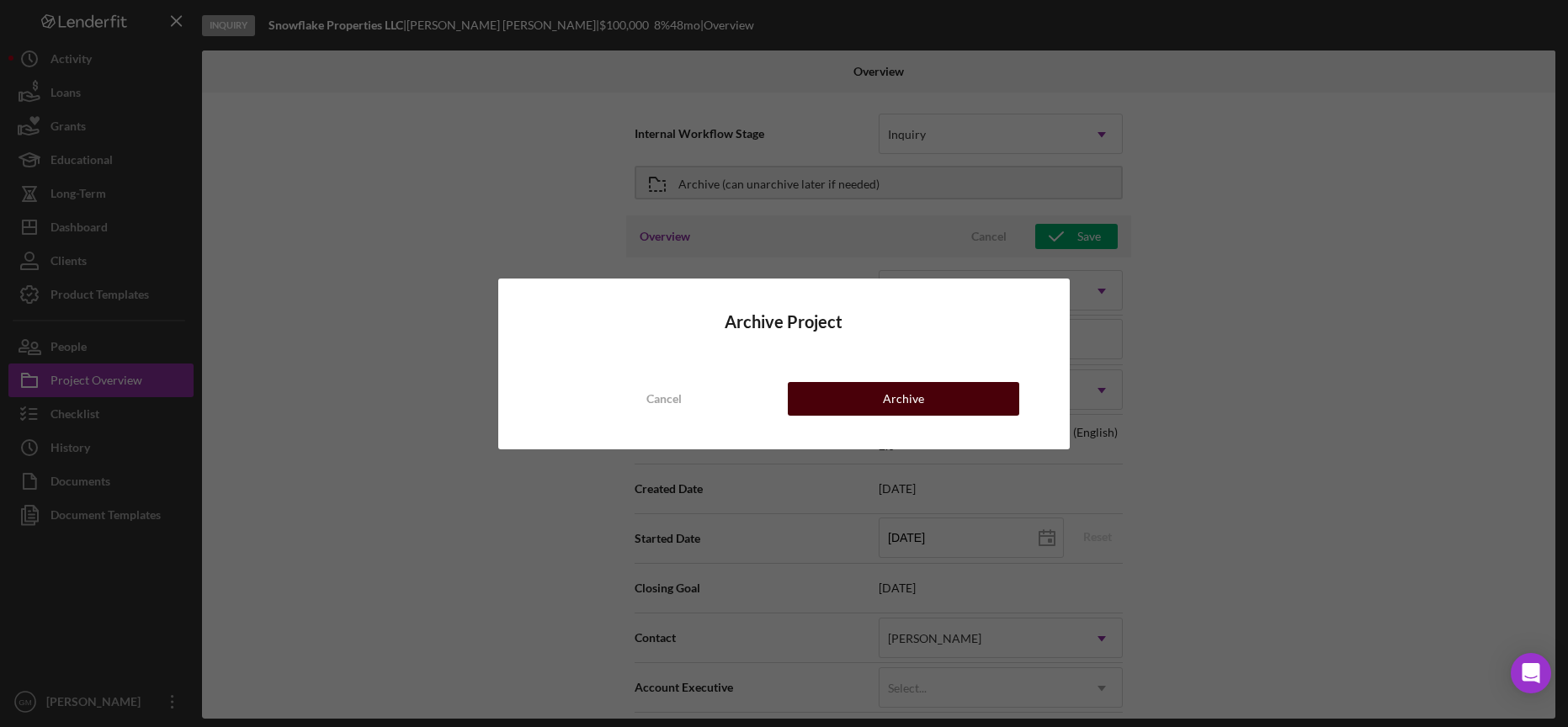
click at [893, 388] on div "Archive" at bounding box center [903, 399] width 41 height 33
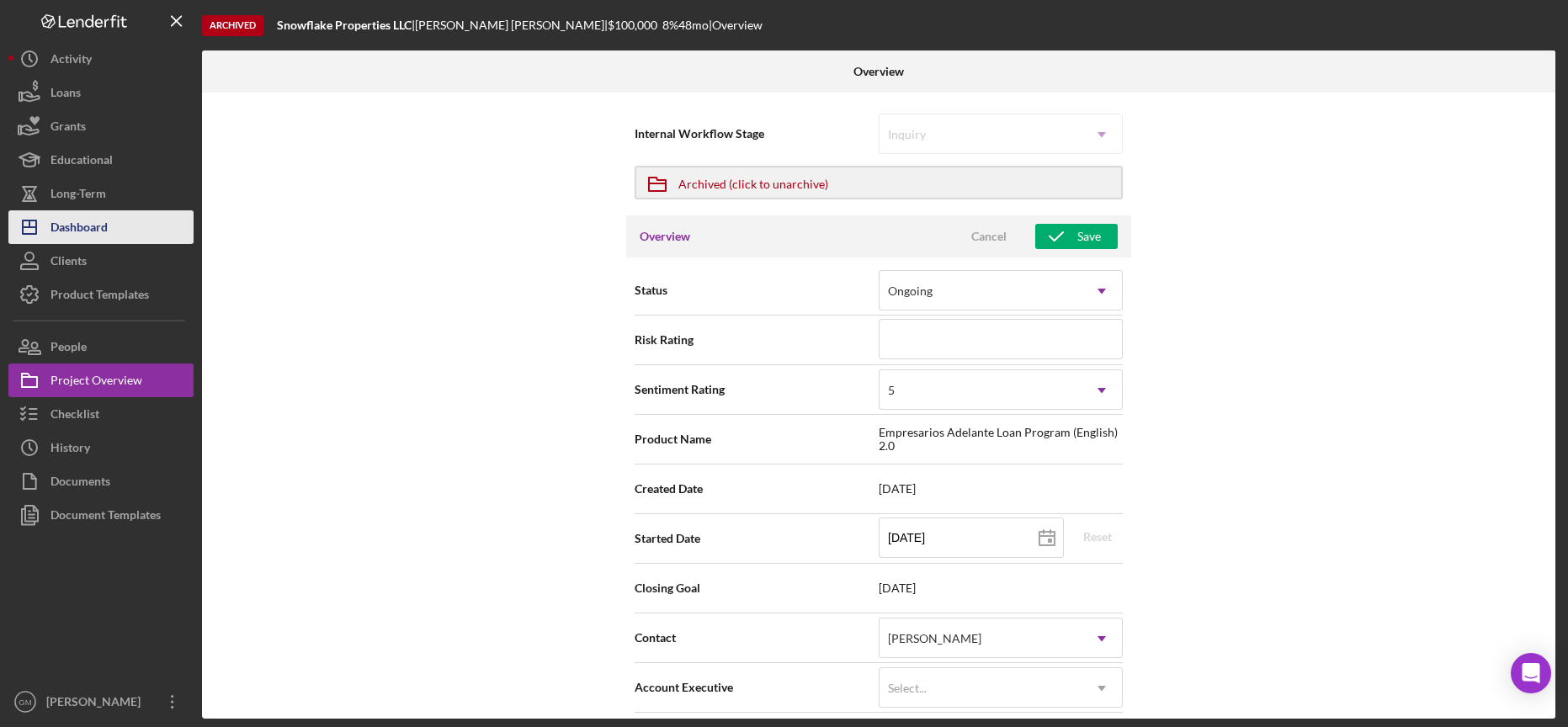
click at [83, 221] on div "Dashboard" at bounding box center [79, 229] width 58 height 38
